Goal: Transaction & Acquisition: Purchase product/service

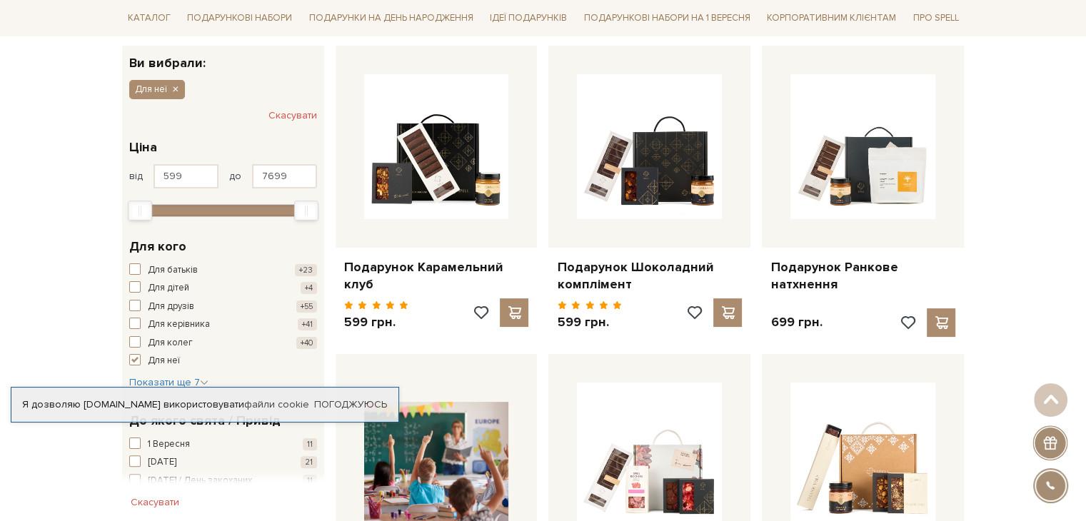
scroll to position [225, 0]
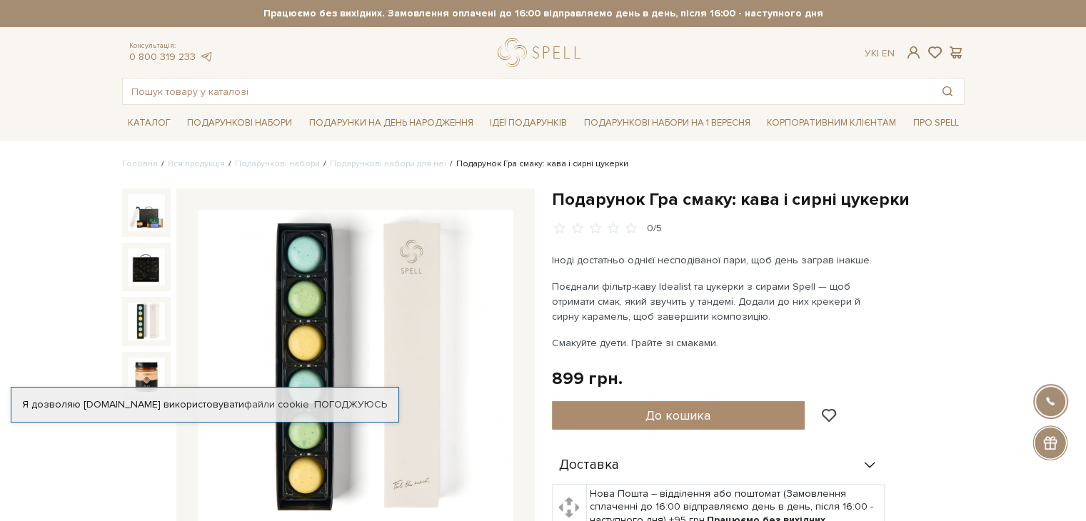
click at [152, 305] on img at bounding box center [146, 321] width 37 height 37
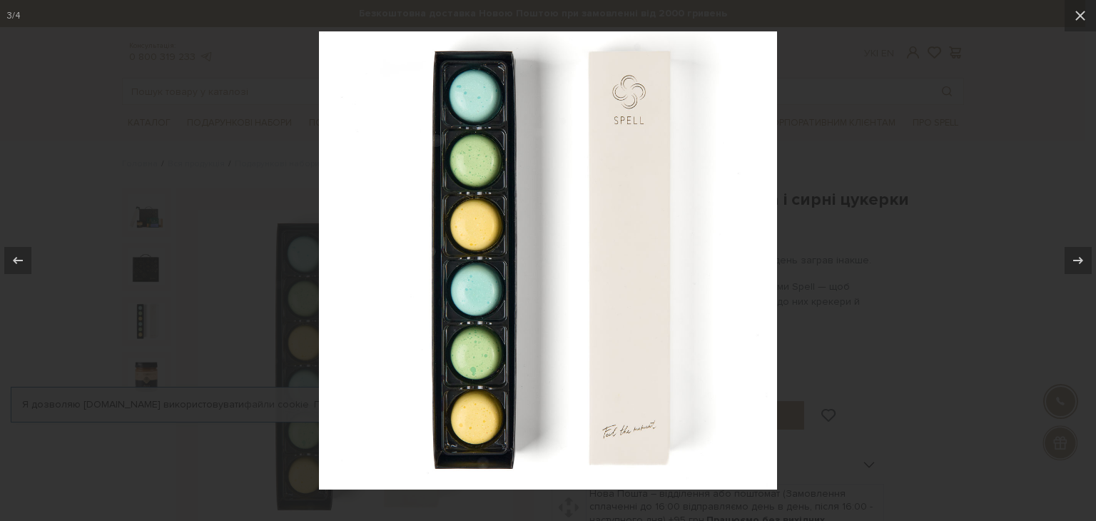
click at [903, 121] on div at bounding box center [548, 260] width 1096 height 521
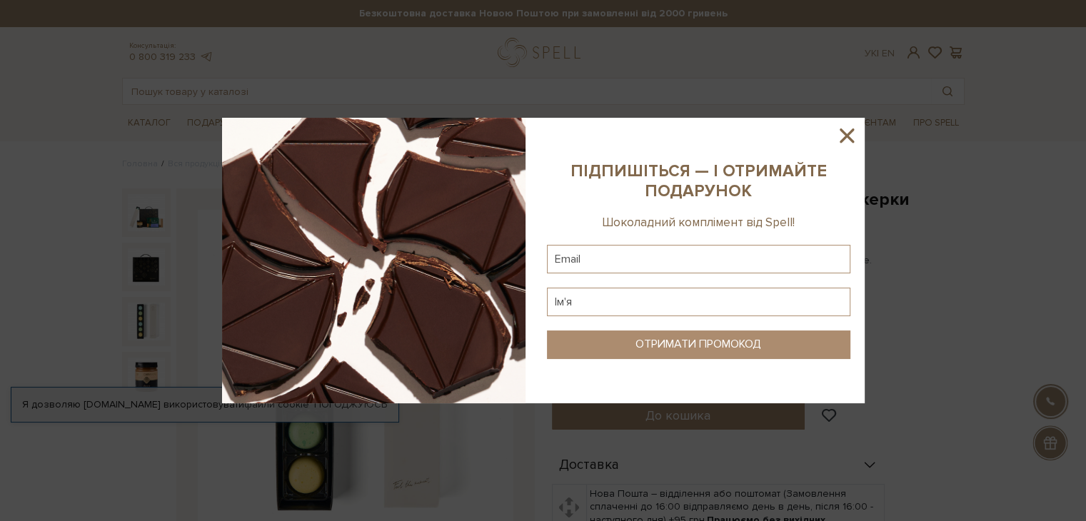
click at [848, 138] on icon at bounding box center [846, 135] width 14 height 14
